Goal: Information Seeking & Learning: Learn about a topic

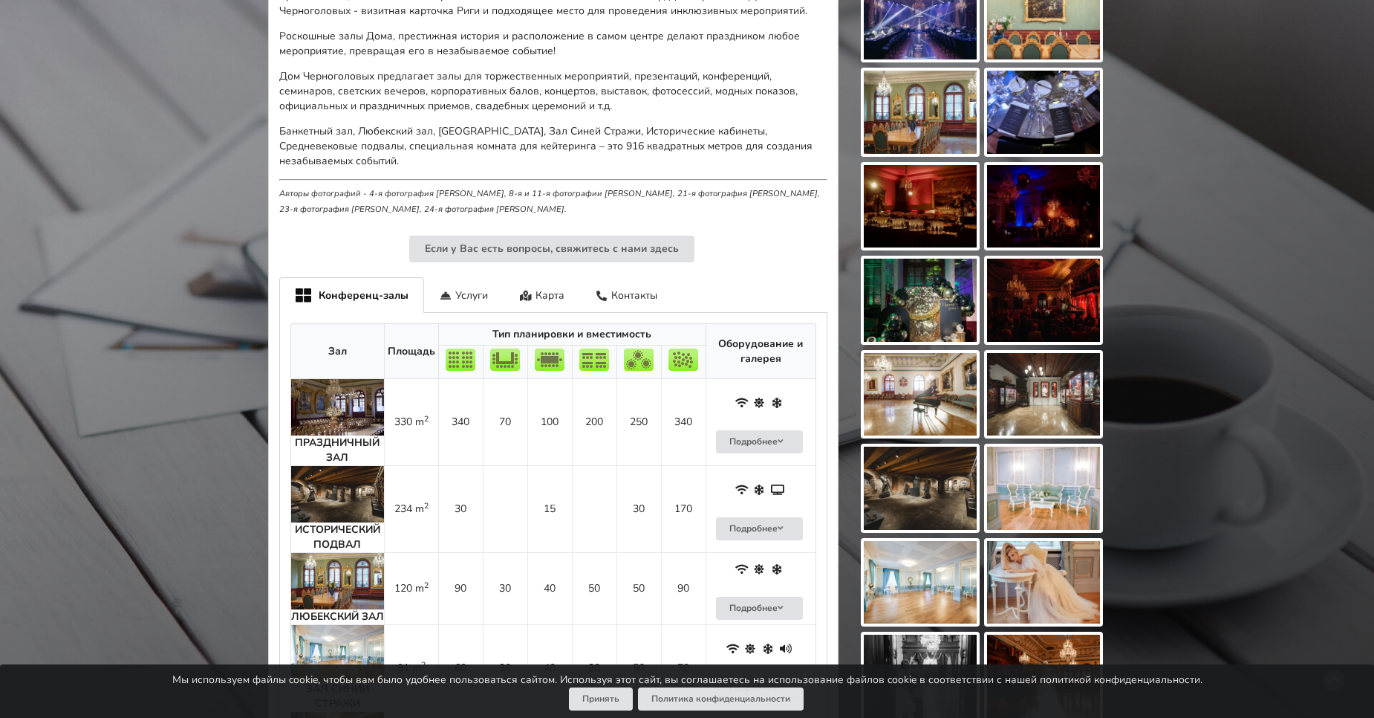
scroll to position [520, 0]
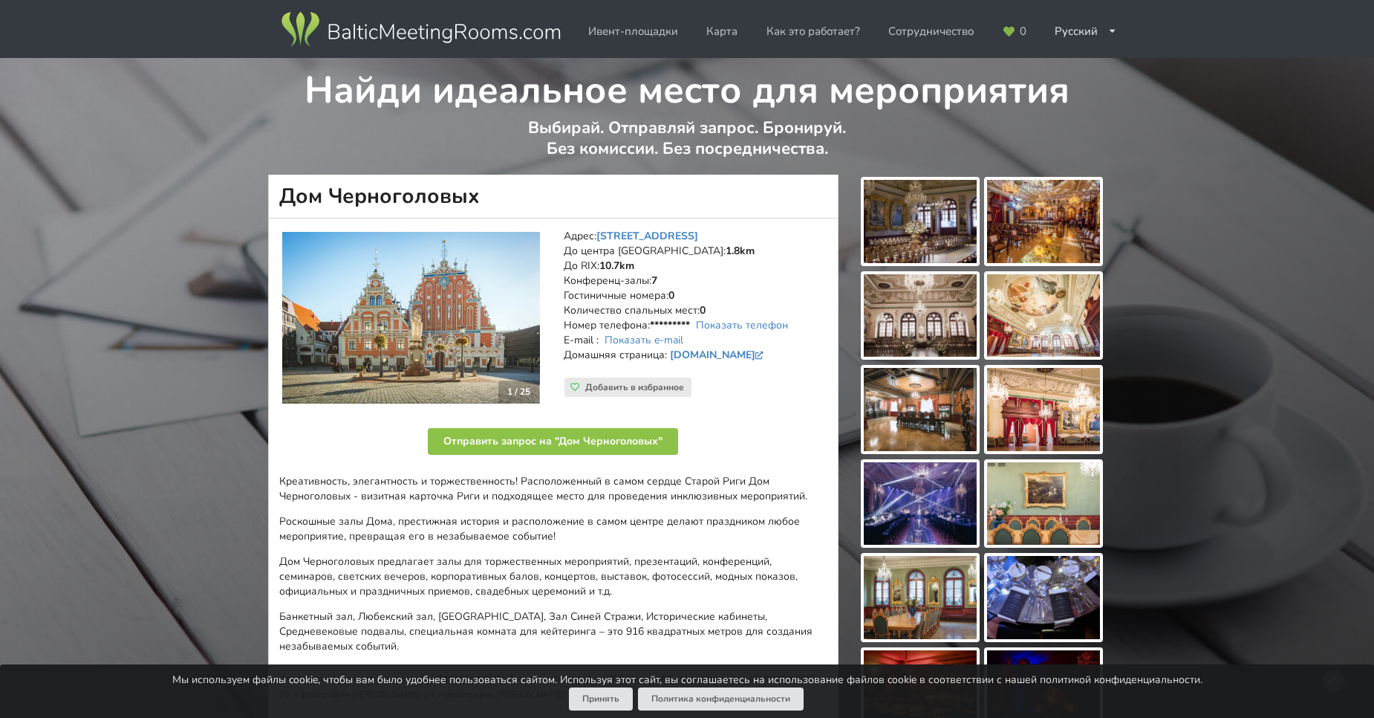
click at [947, 235] on img at bounding box center [920, 221] width 113 height 83
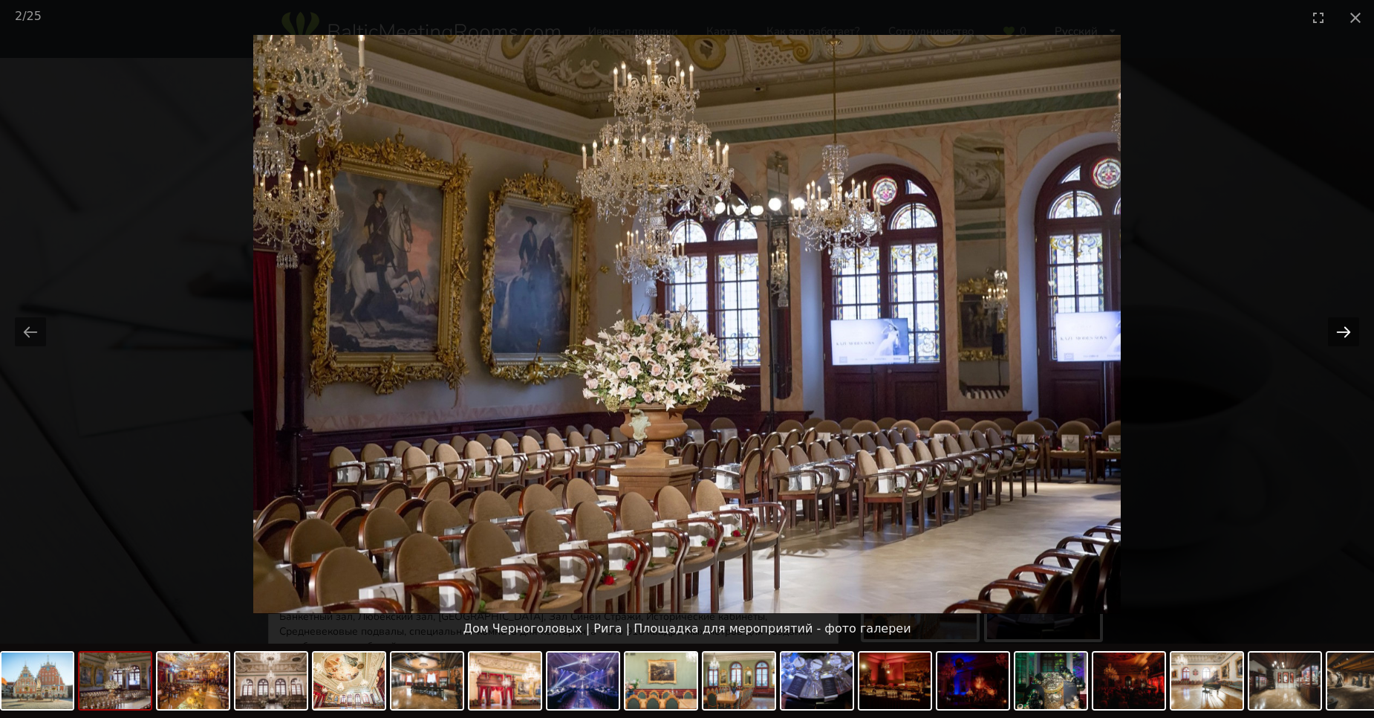
click at [1344, 336] on button "Next slide" at bounding box center [1343, 331] width 31 height 29
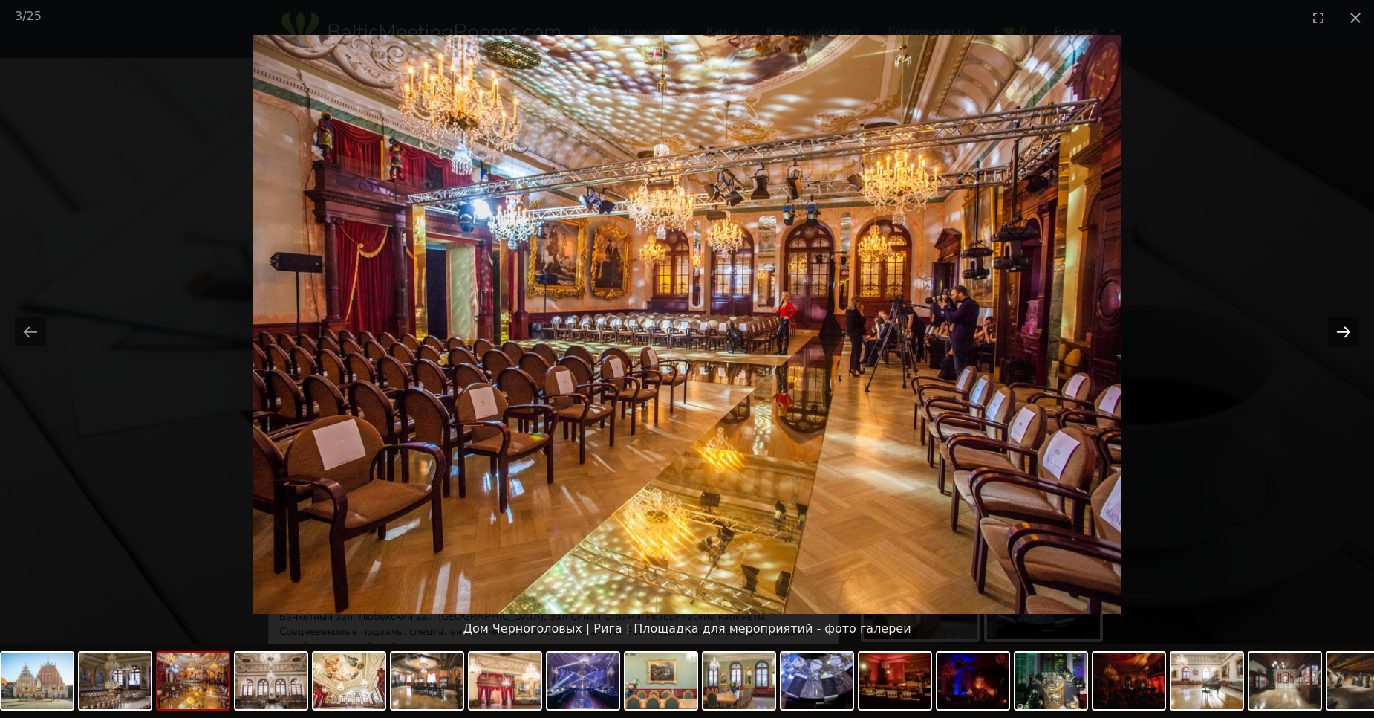
click at [1344, 336] on button "Next slide" at bounding box center [1343, 331] width 31 height 29
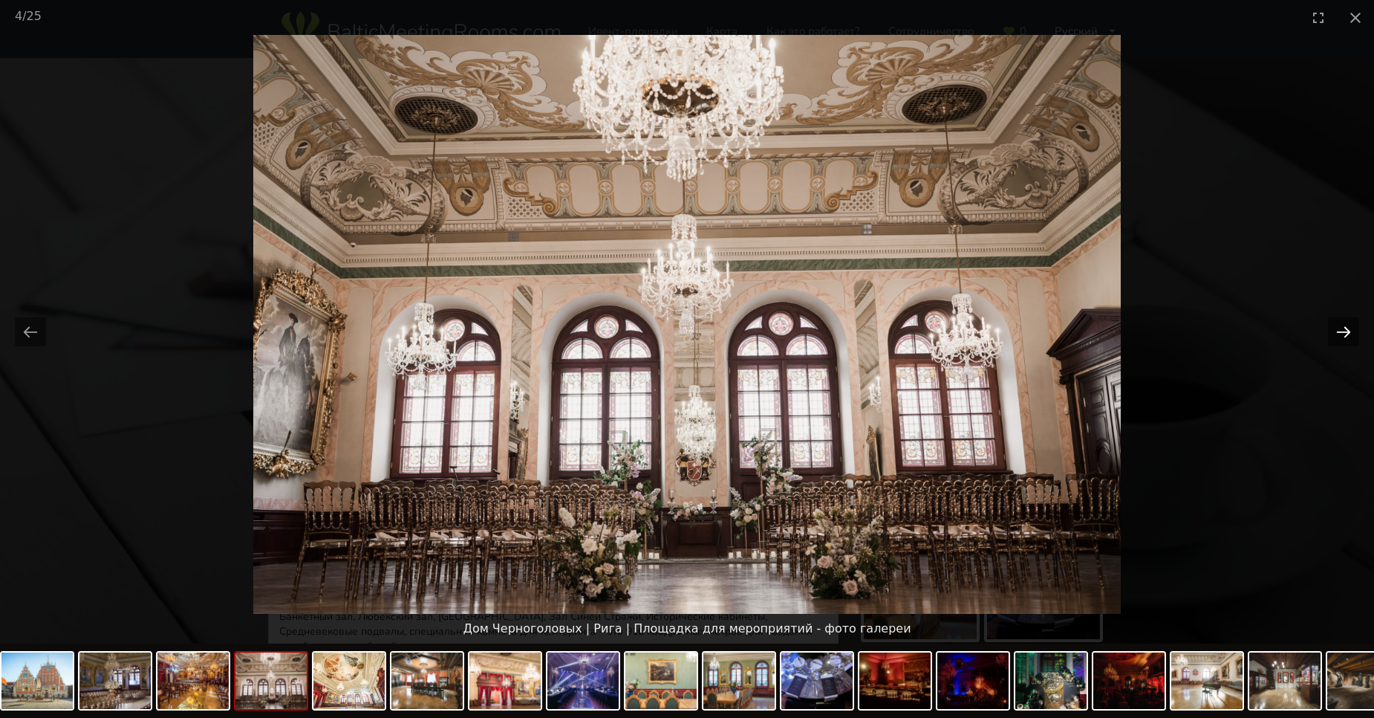
click at [1344, 336] on button "Next slide" at bounding box center [1343, 331] width 31 height 29
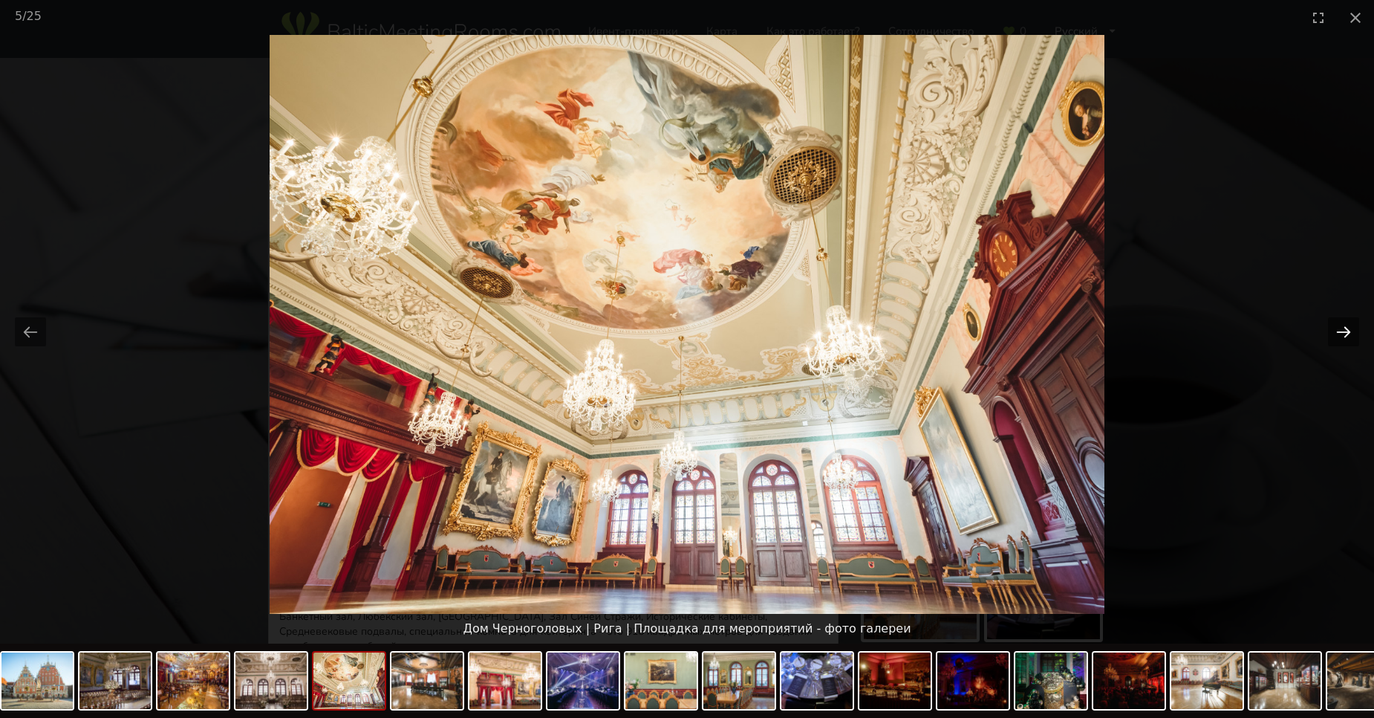
click at [1344, 336] on button "Next slide" at bounding box center [1343, 331] width 31 height 29
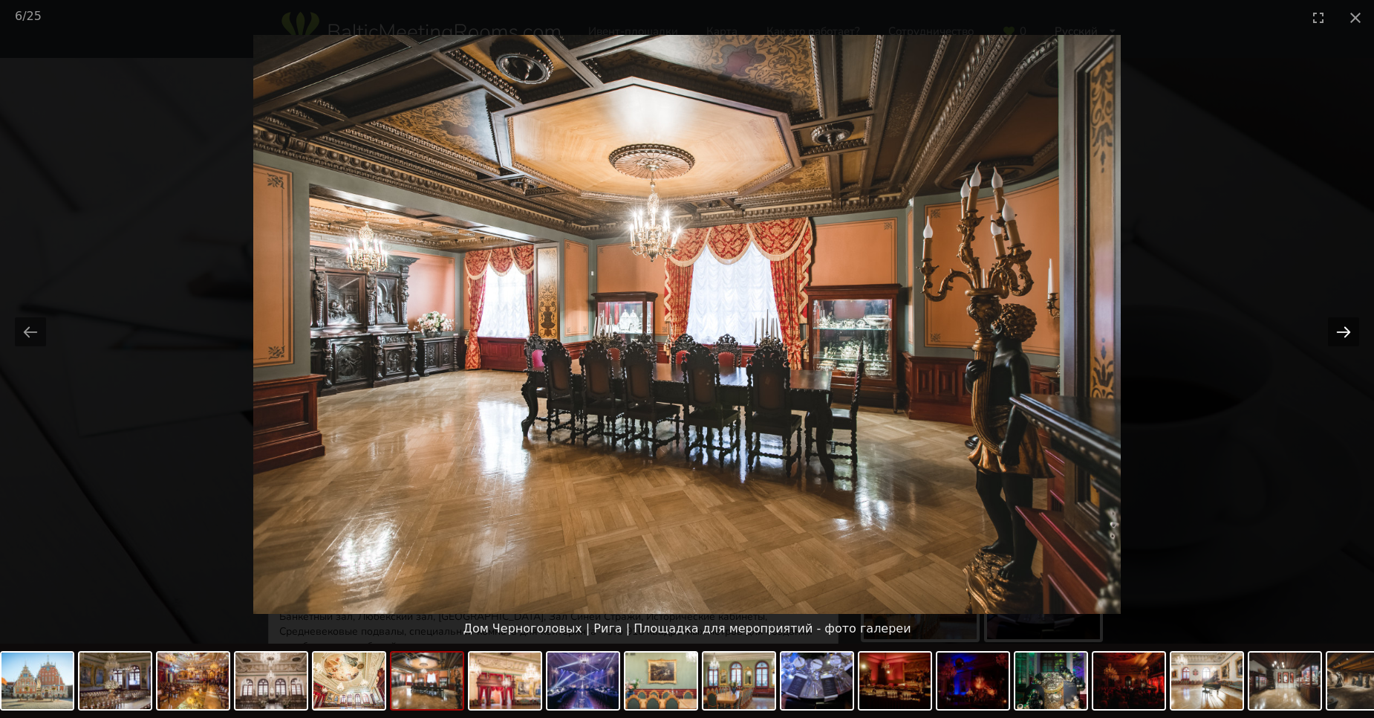
click at [1344, 336] on button "Next slide" at bounding box center [1343, 331] width 31 height 29
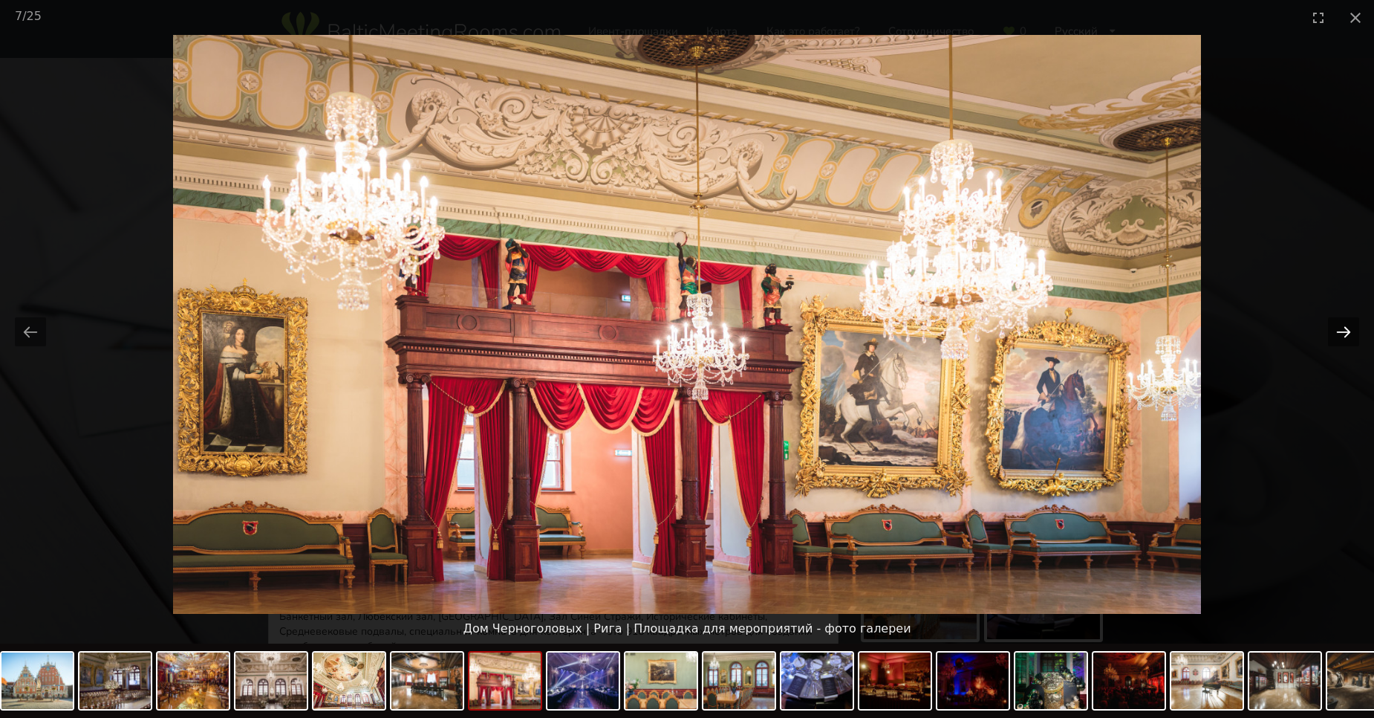
click at [1344, 336] on button "Next slide" at bounding box center [1343, 331] width 31 height 29
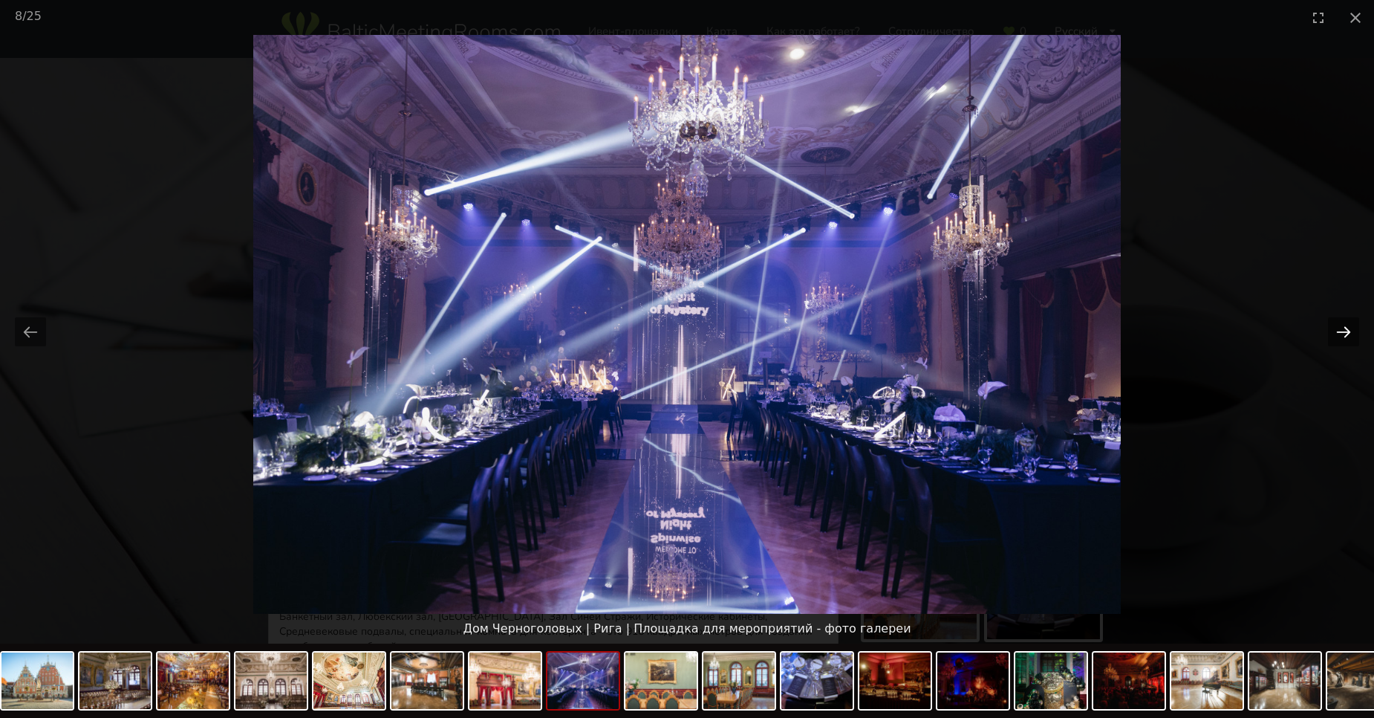
click at [1344, 336] on button "Next slide" at bounding box center [1343, 331] width 31 height 29
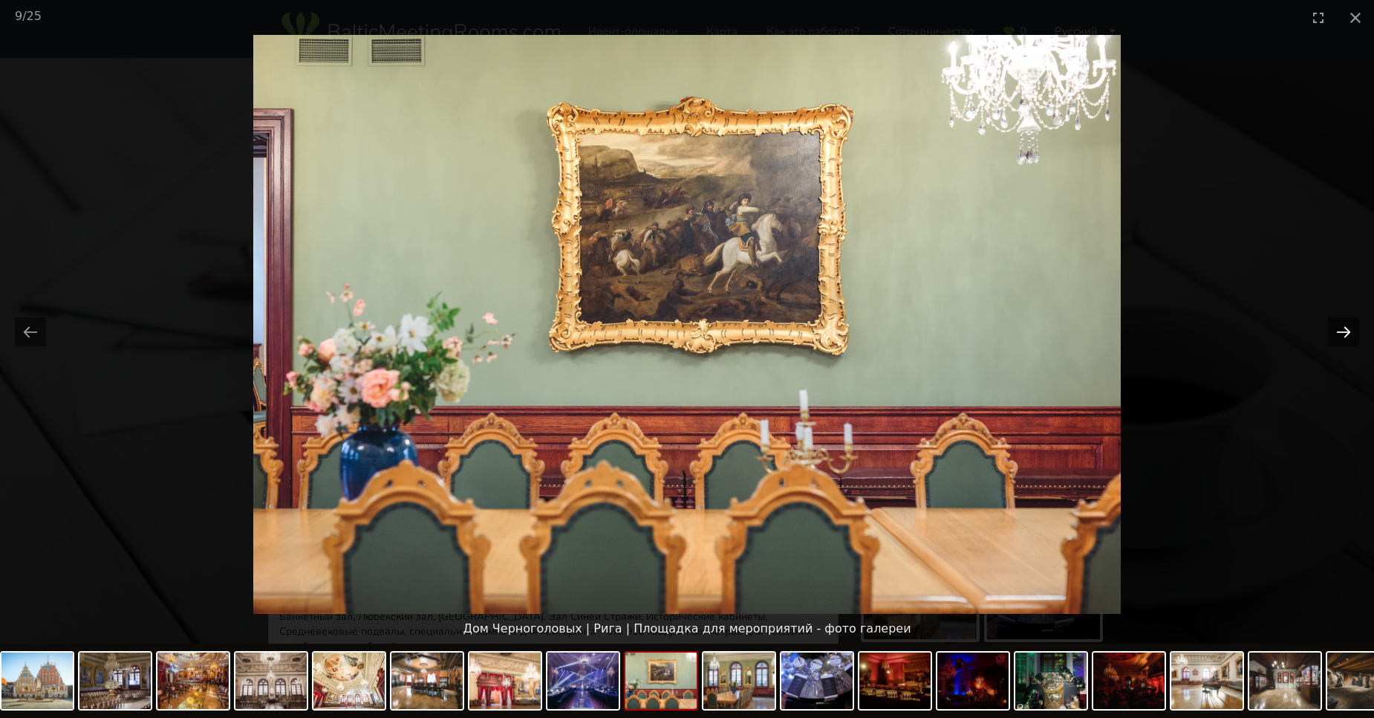
click at [1344, 336] on button "Next slide" at bounding box center [1343, 331] width 31 height 29
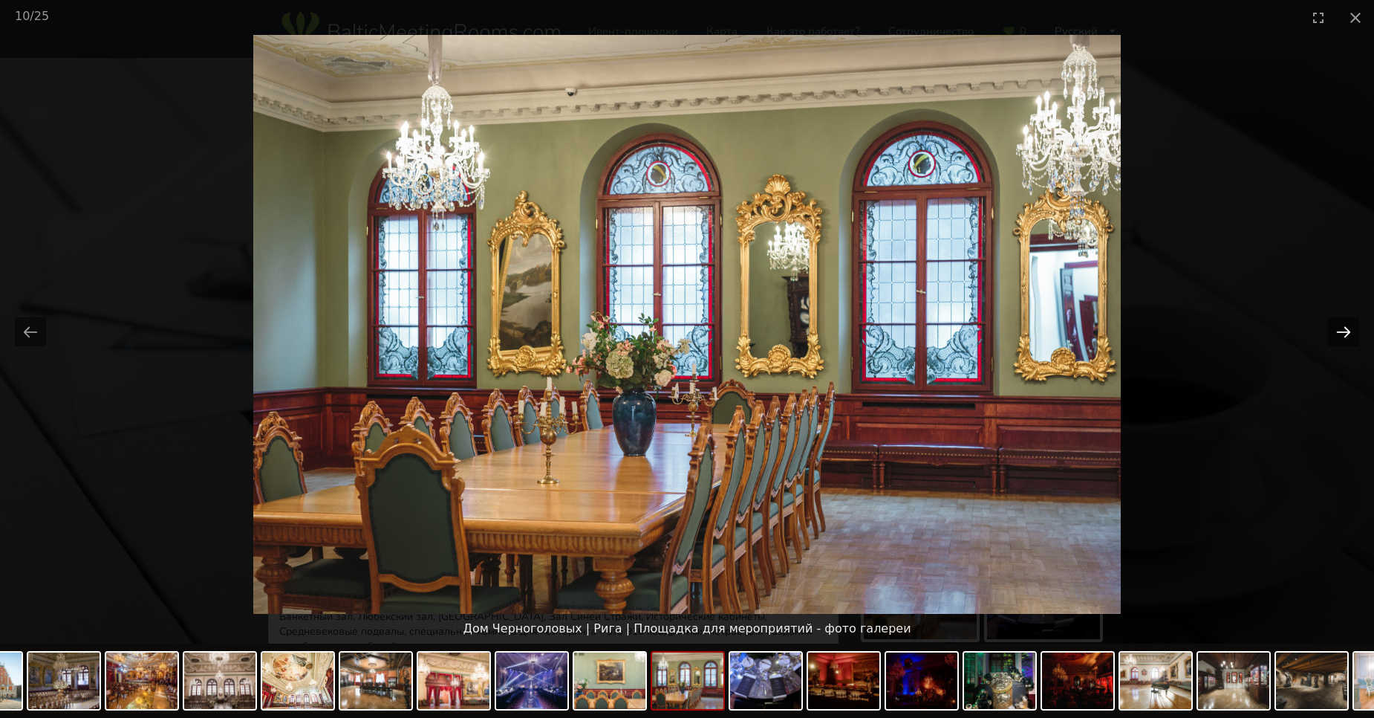
click at [1344, 336] on button "Next slide" at bounding box center [1343, 331] width 31 height 29
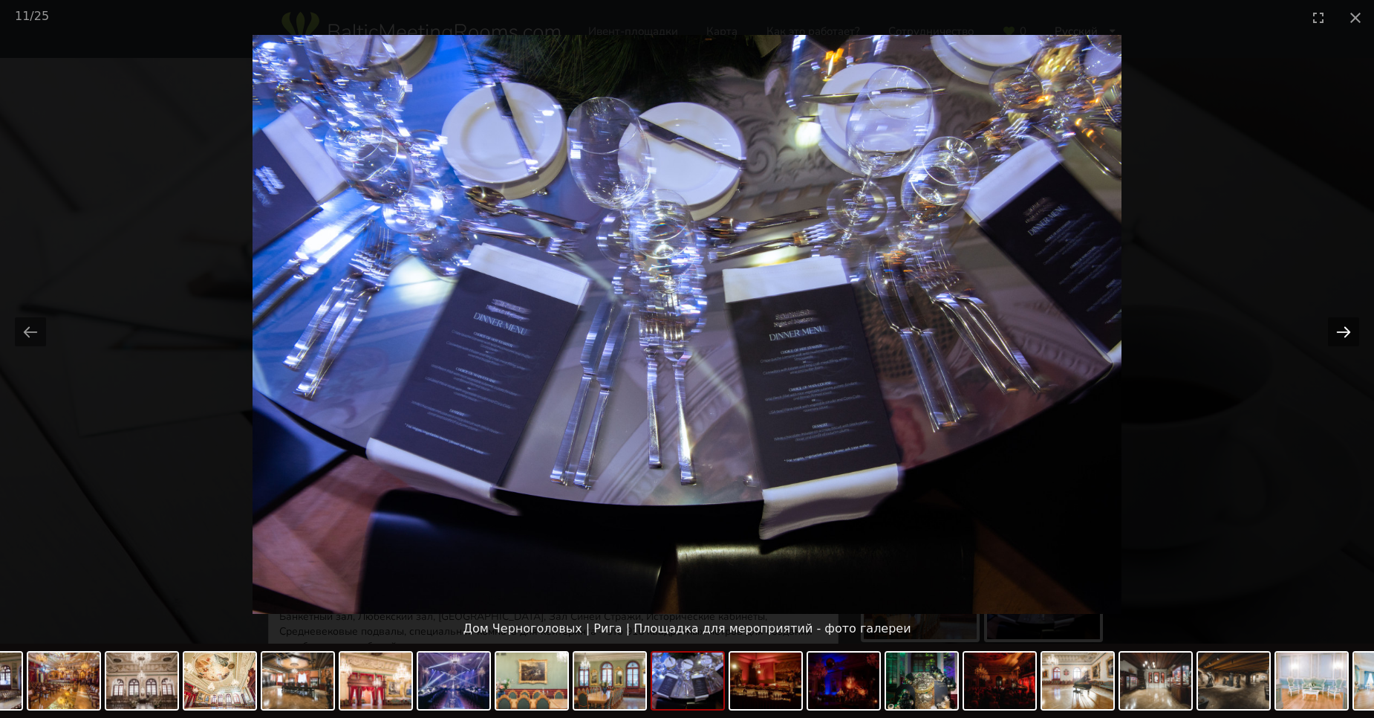
click at [1344, 336] on button "Next slide" at bounding box center [1343, 331] width 31 height 29
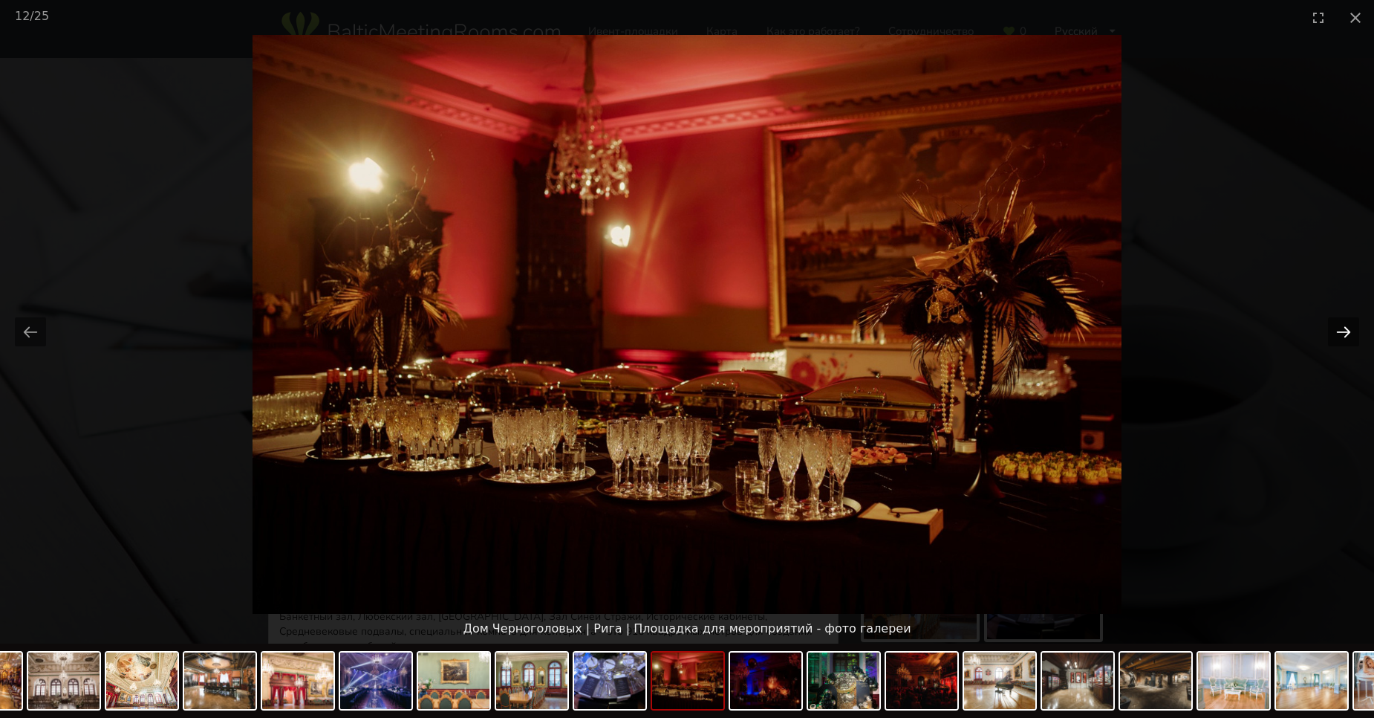
click at [1344, 336] on button "Next slide" at bounding box center [1343, 331] width 31 height 29
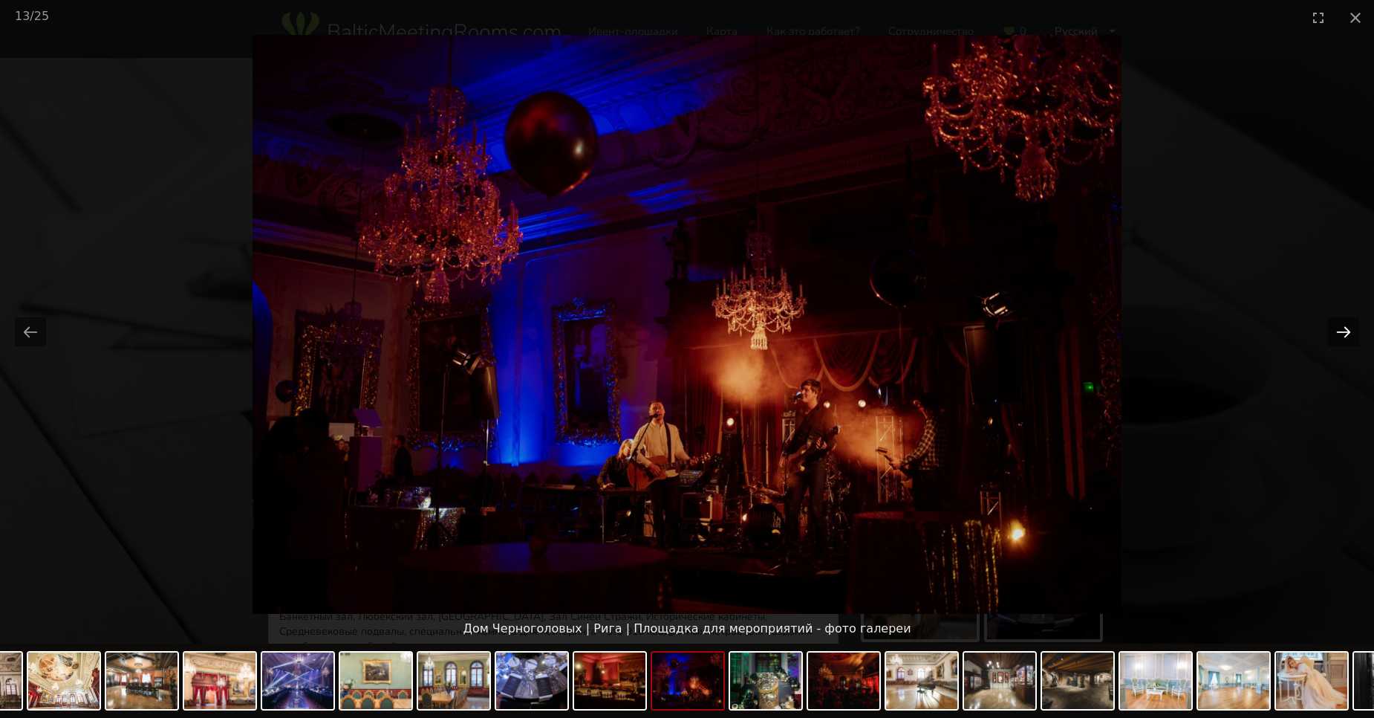
click at [1344, 336] on button "Next slide" at bounding box center [1343, 331] width 31 height 29
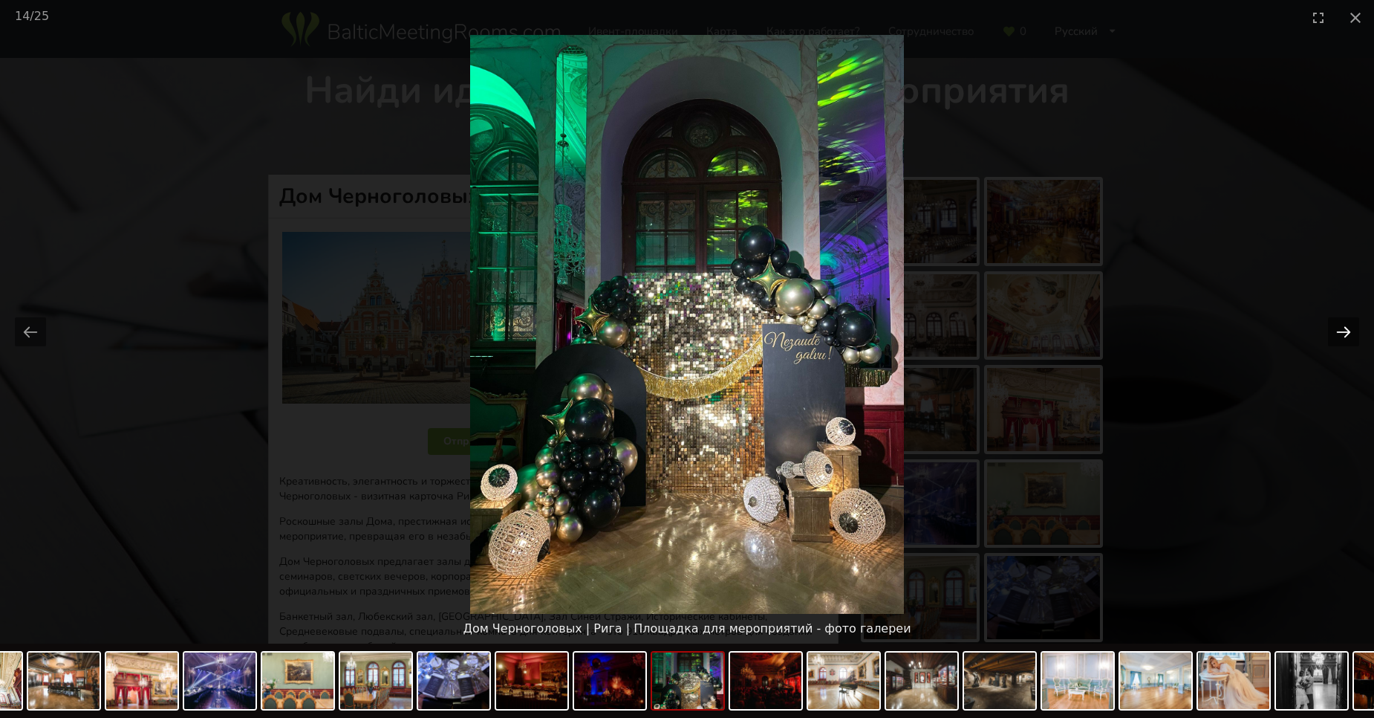
click at [1344, 336] on button "Next slide" at bounding box center [1343, 331] width 31 height 29
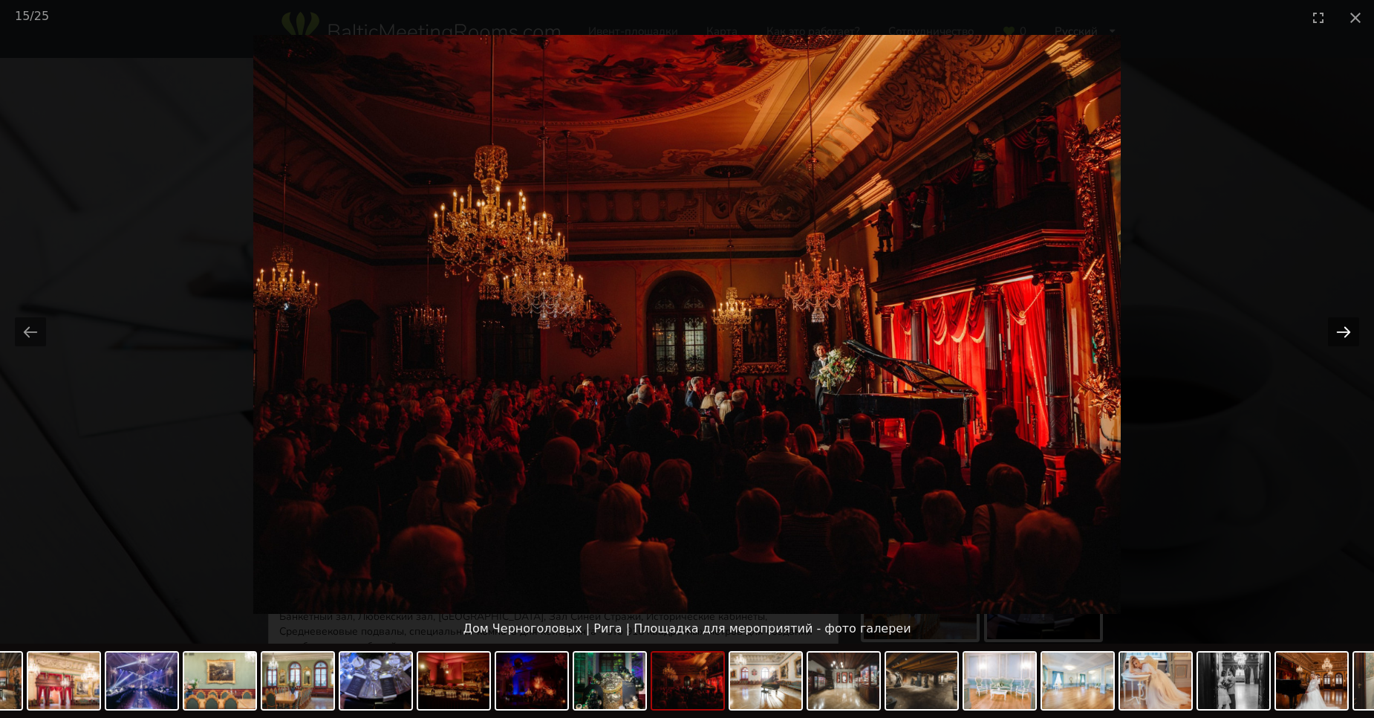
click at [1344, 336] on button "Next slide" at bounding box center [1343, 331] width 31 height 29
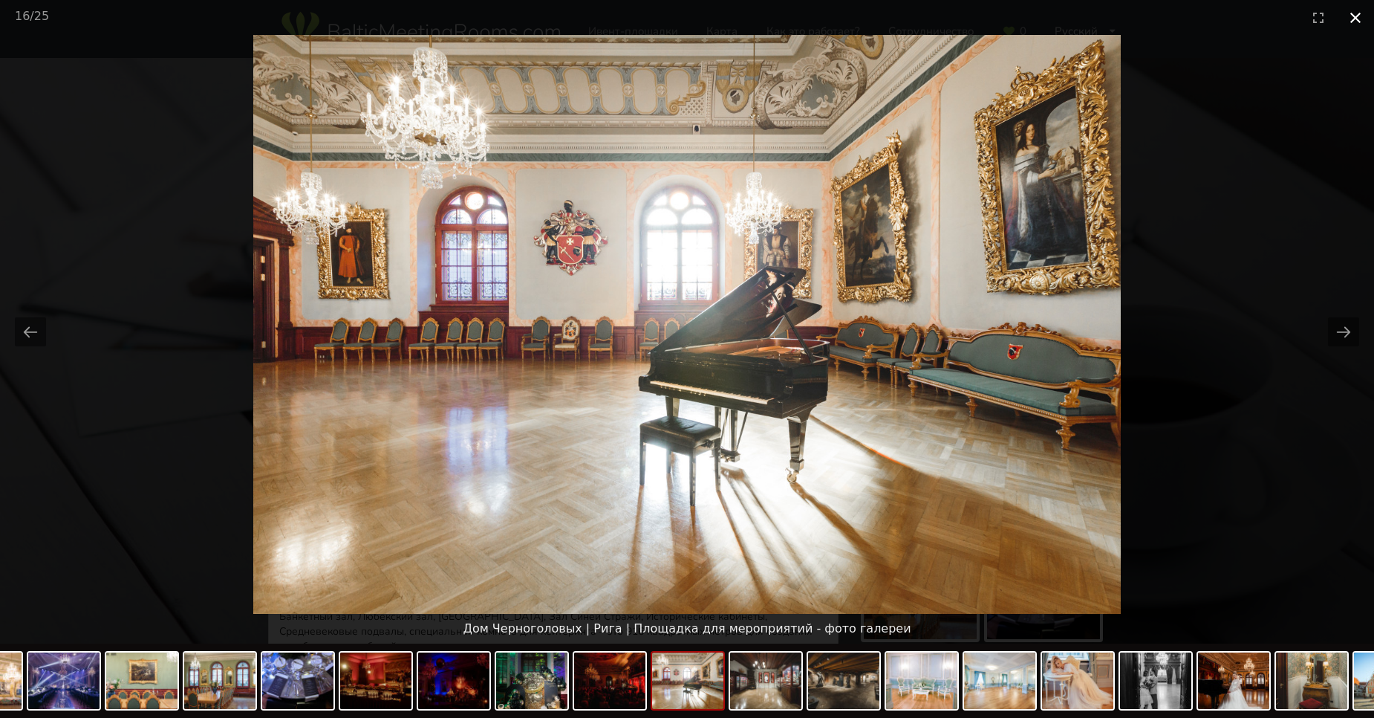
click at [1351, 15] on button "Close gallery" at bounding box center [1355, 17] width 37 height 35
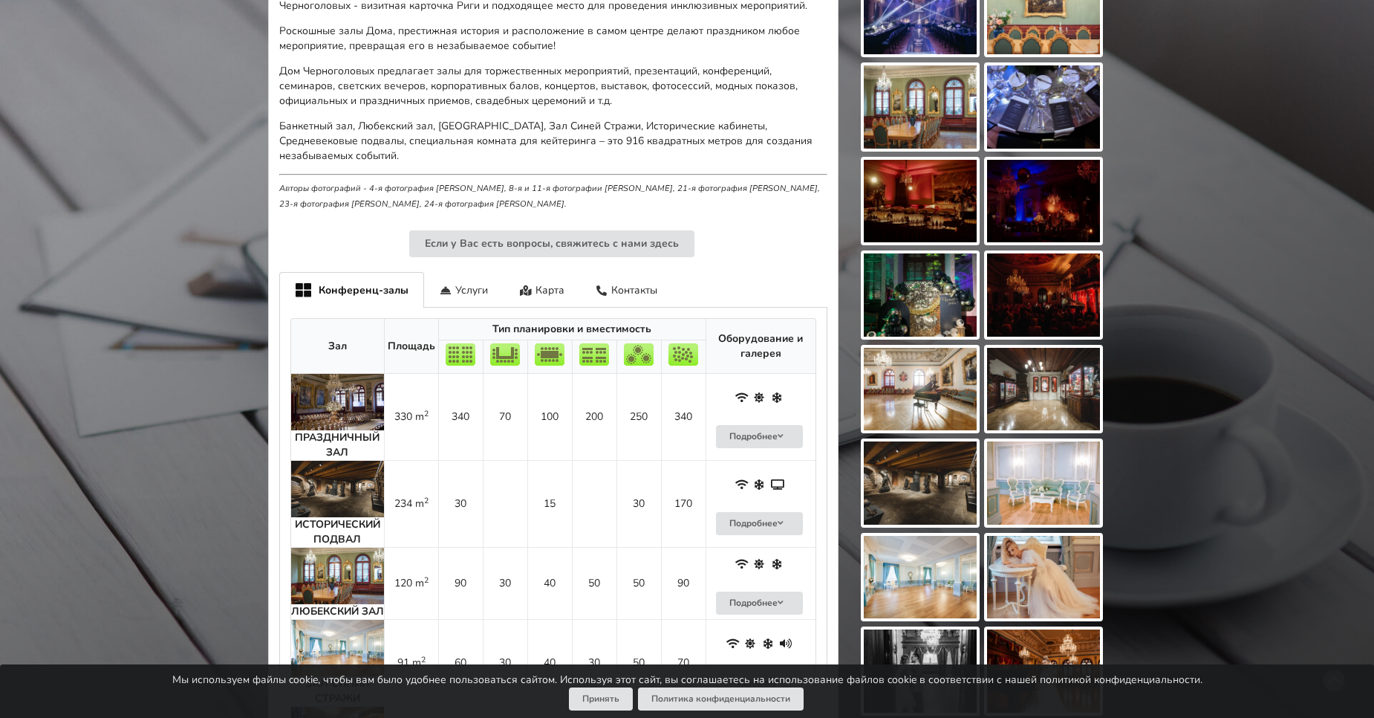
scroll to position [669, 0]
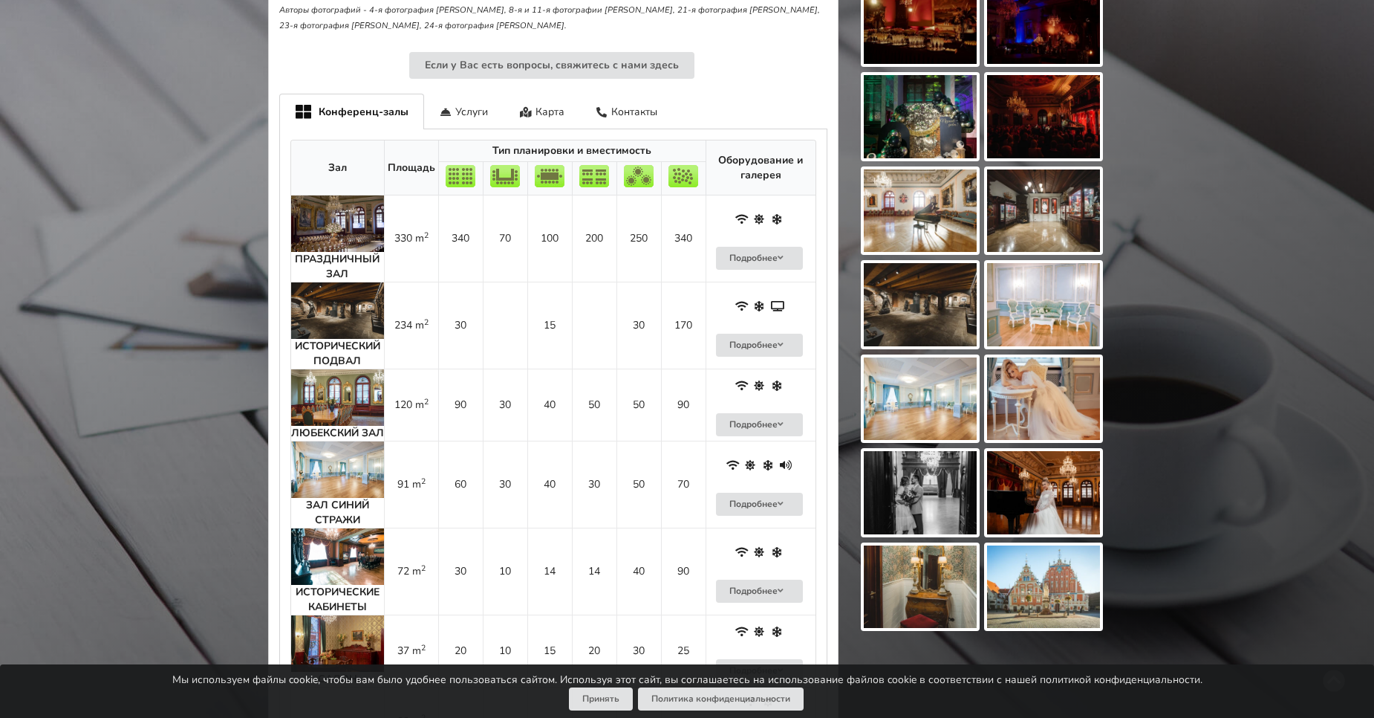
click at [355, 542] on img at bounding box center [337, 556] width 93 height 56
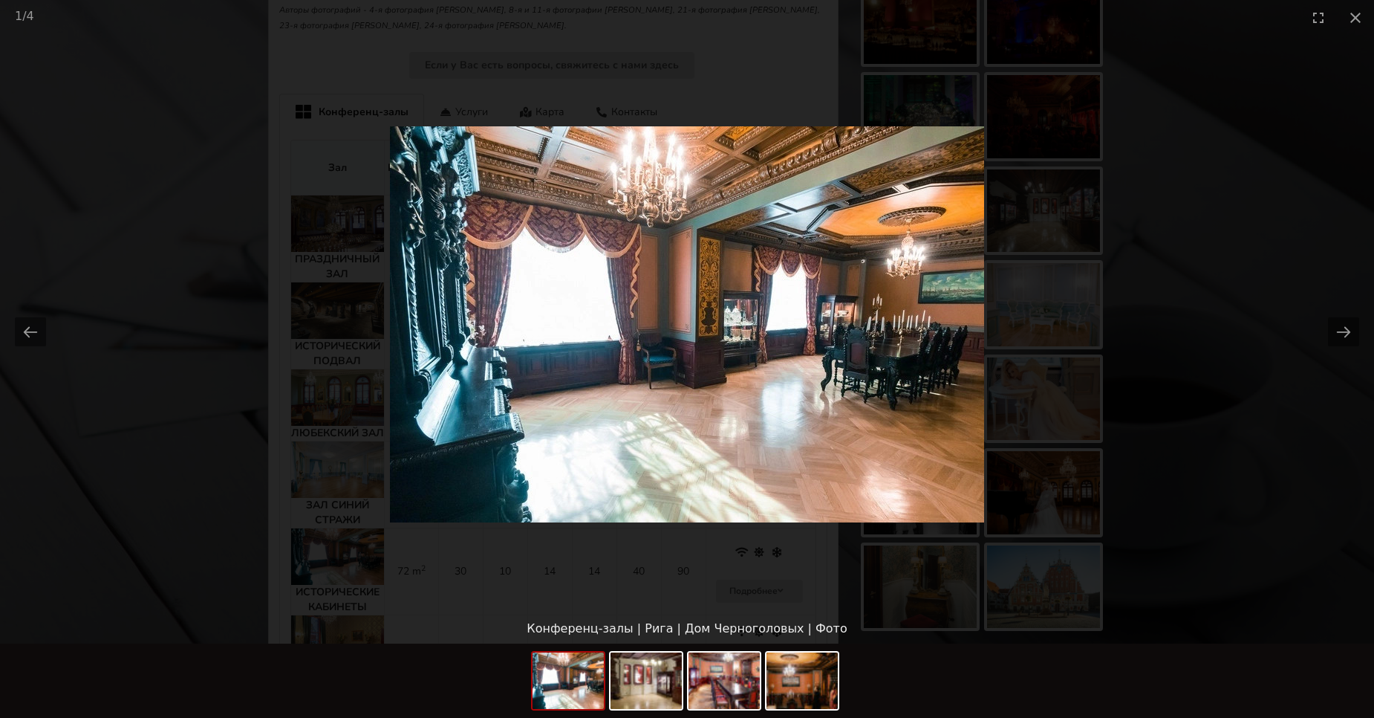
scroll to position [0, 0]
click at [686, 366] on img at bounding box center [687, 324] width 594 height 396
